Goal: Navigation & Orientation: Find specific page/section

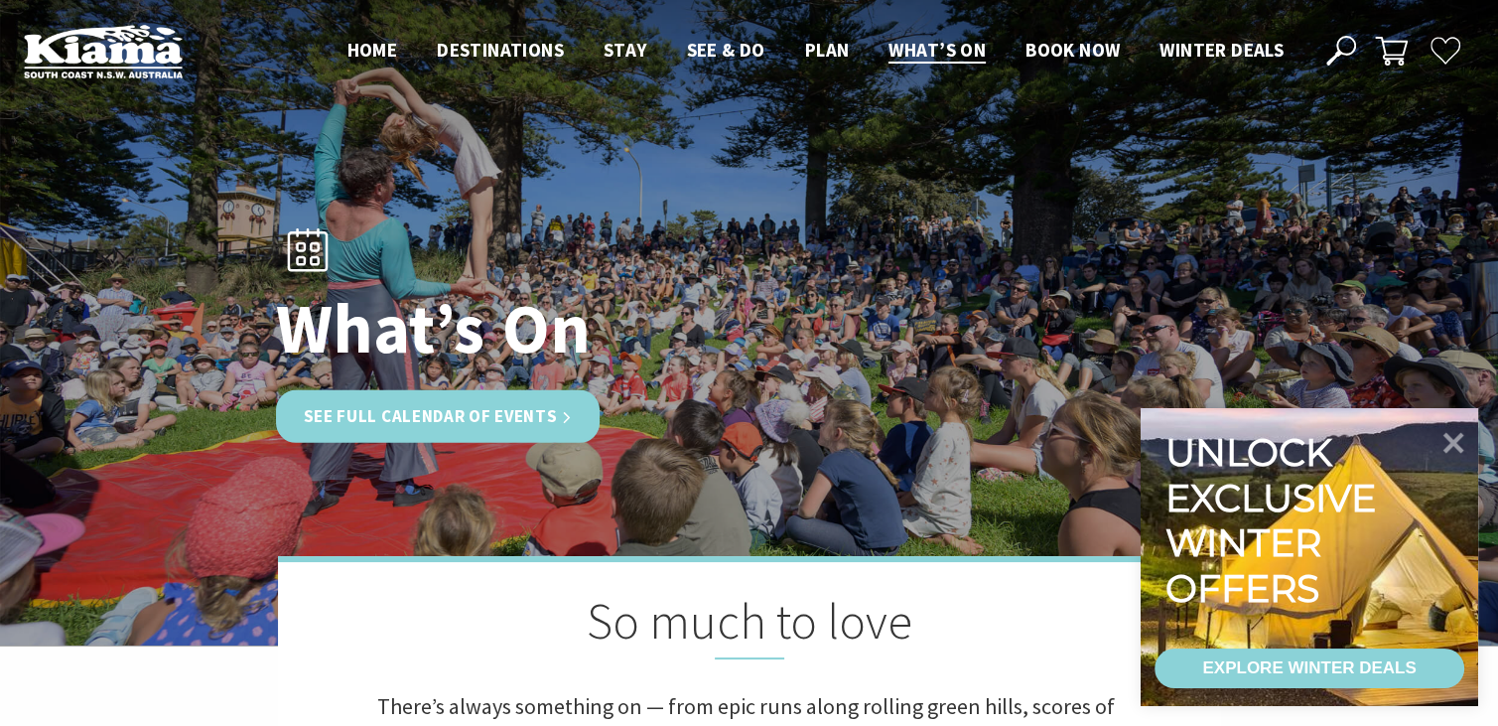
click at [531, 411] on link "See Full Calendar of Events" at bounding box center [438, 416] width 325 height 53
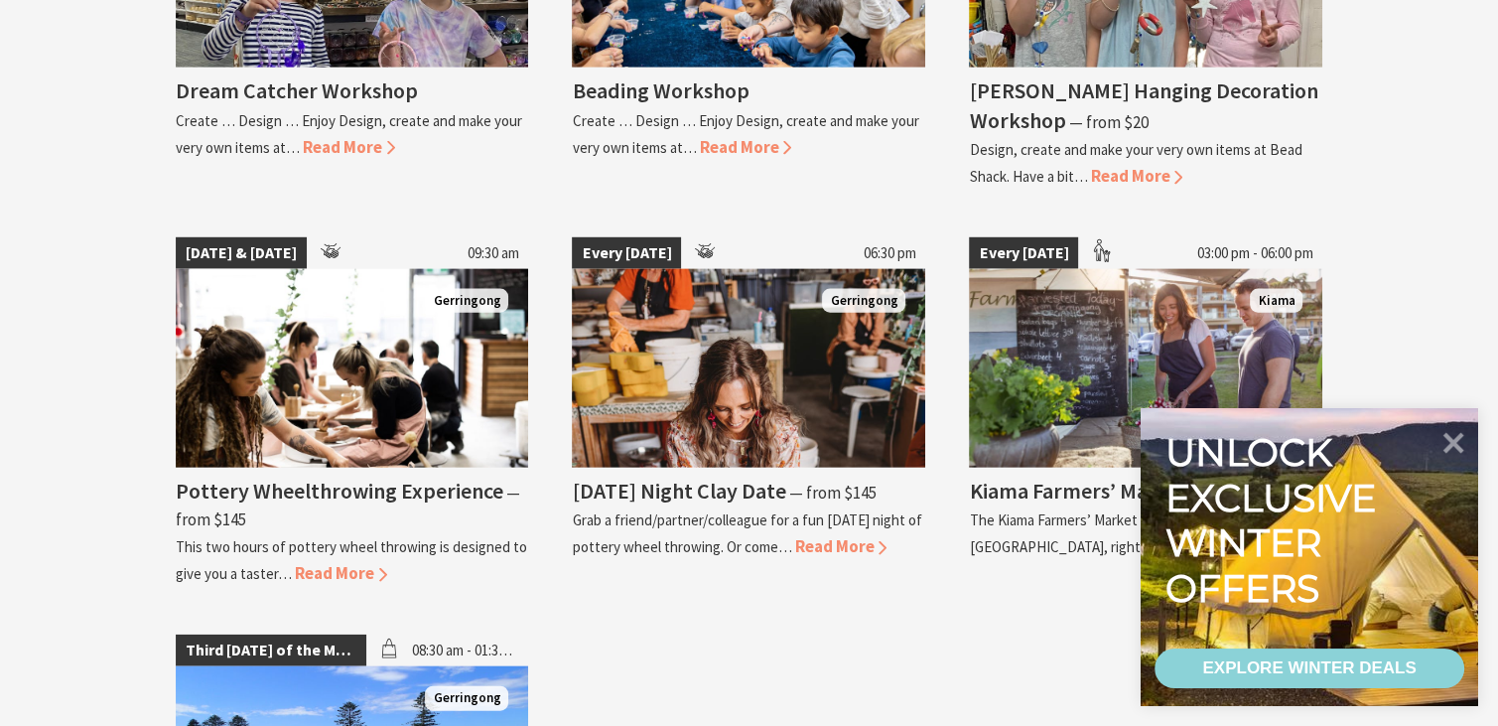
scroll to position [4216, 0]
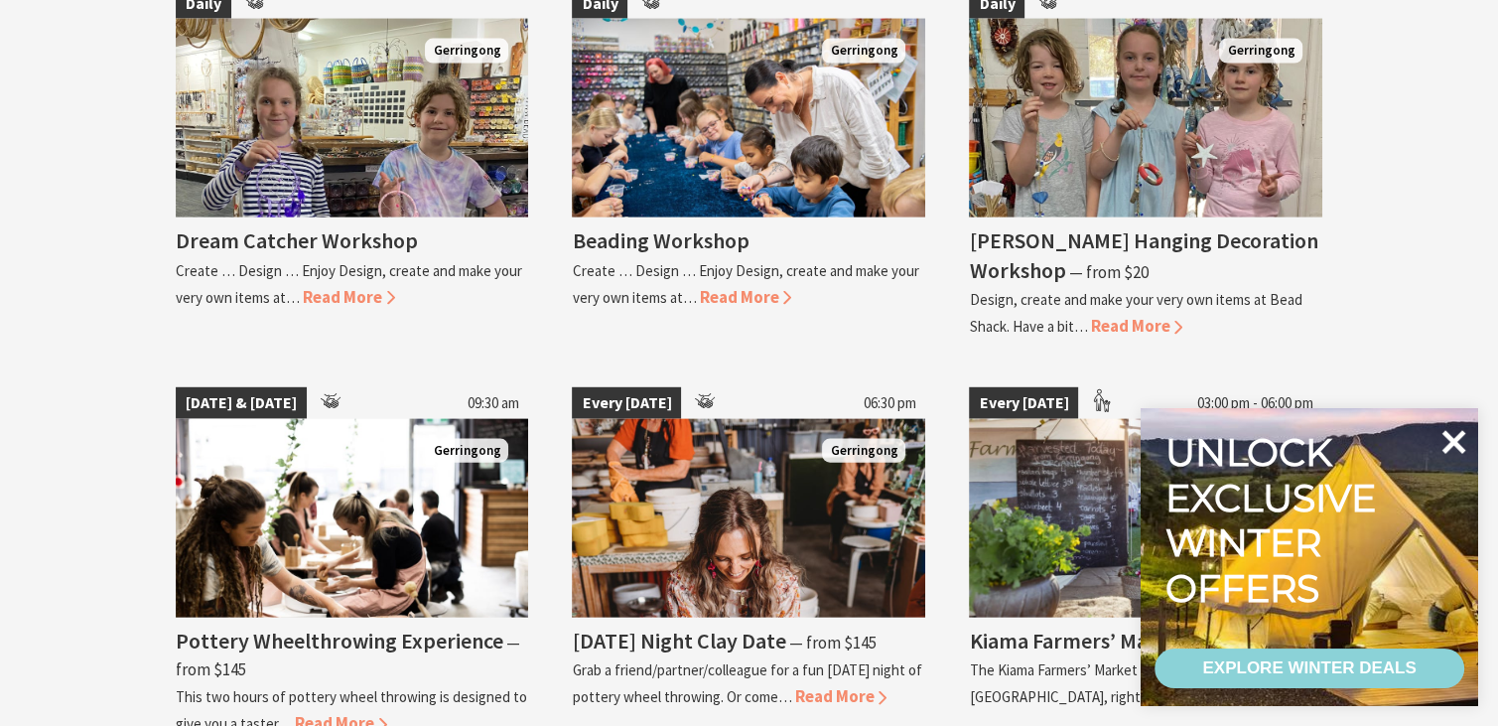
click at [1453, 444] on icon at bounding box center [1454, 442] width 24 height 24
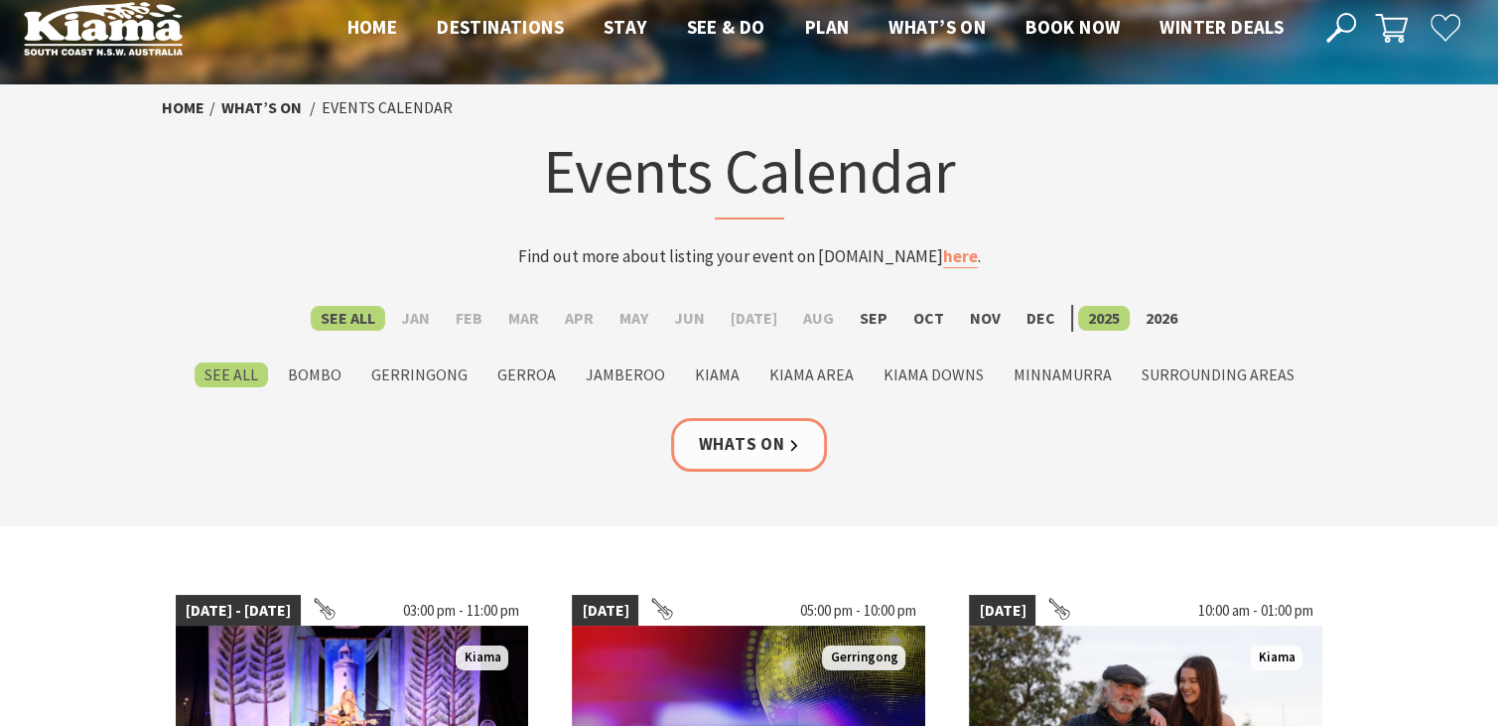
scroll to position [0, 0]
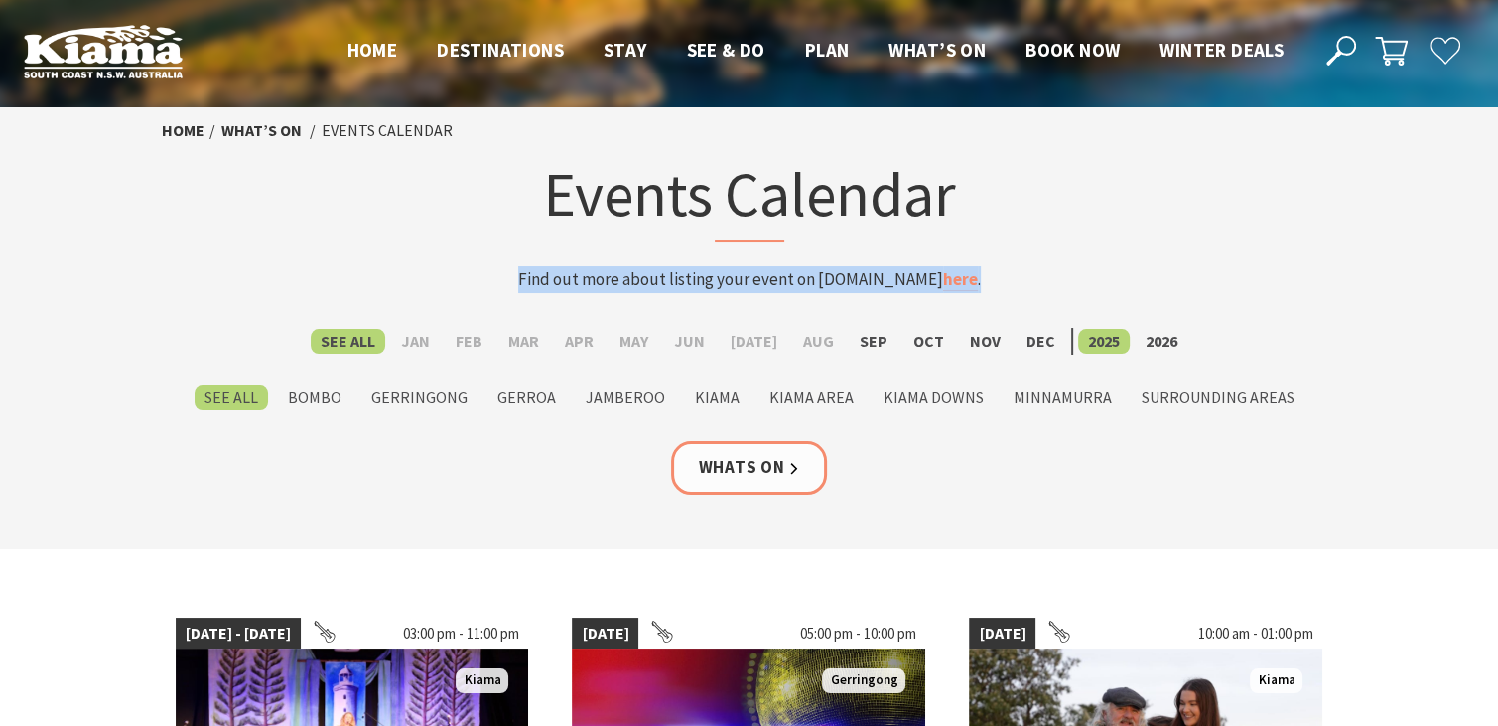
drag, startPoint x: 1075, startPoint y: 286, endPoint x: 499, endPoint y: 240, distance: 577.5
click at [499, 240] on div "Events Calendar Find out more about listing your event on [DOMAIN_NAME] here ." at bounding box center [749, 223] width 794 height 139
